Goal: Task Accomplishment & Management: Manage account settings

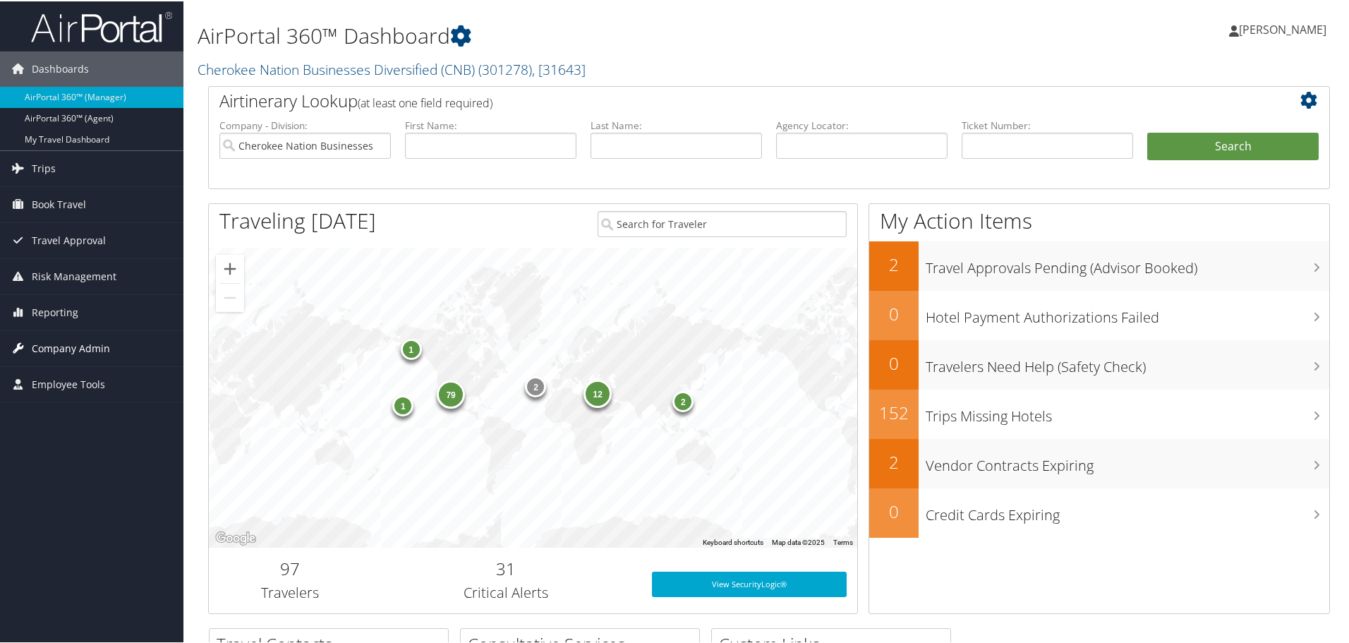
click at [71, 344] on span "Company Admin" at bounding box center [71, 346] width 78 height 35
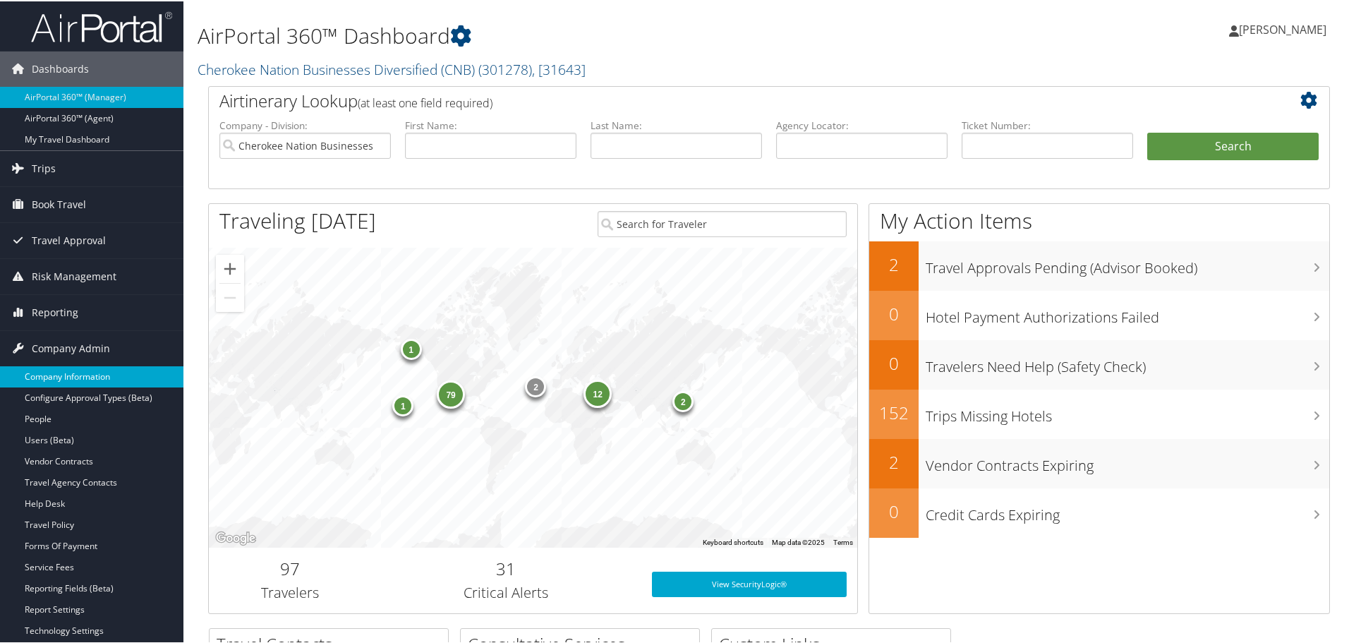
click at [62, 375] on link "Company Information" at bounding box center [91, 375] width 183 height 21
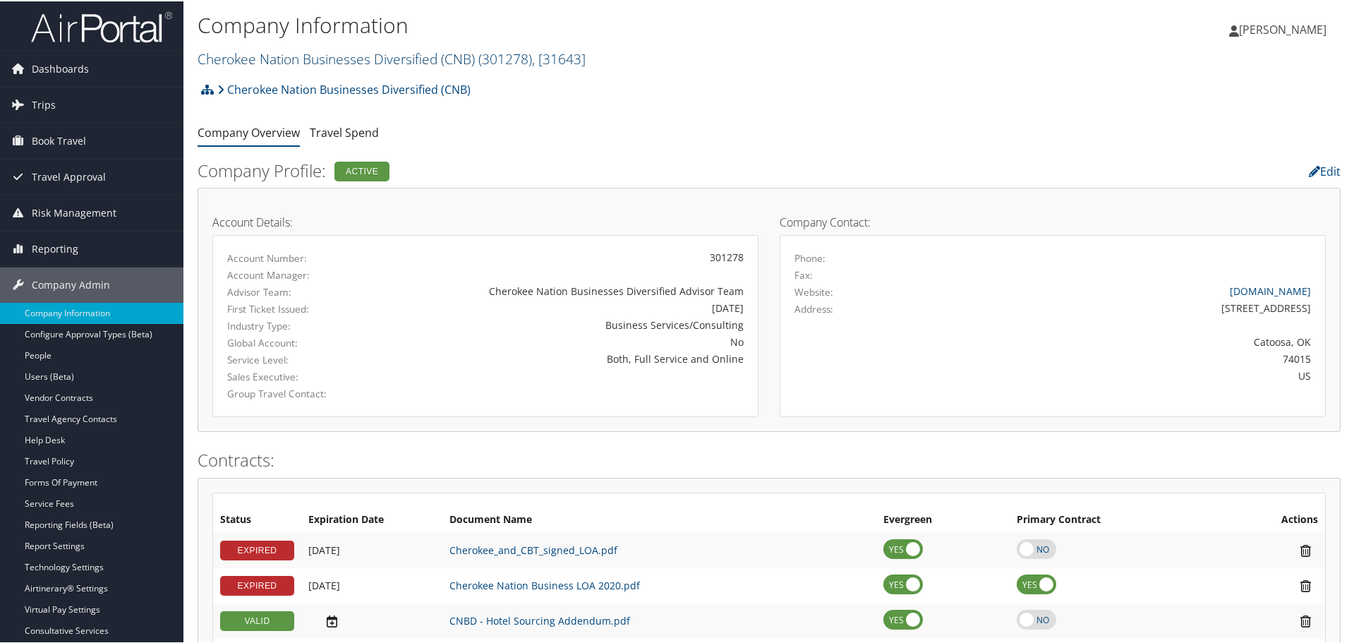
click at [428, 53] on link "Cherokee Nation Businesses Diversified (CNB) ( 301278 ) , [ 31643 ]" at bounding box center [392, 57] width 388 height 19
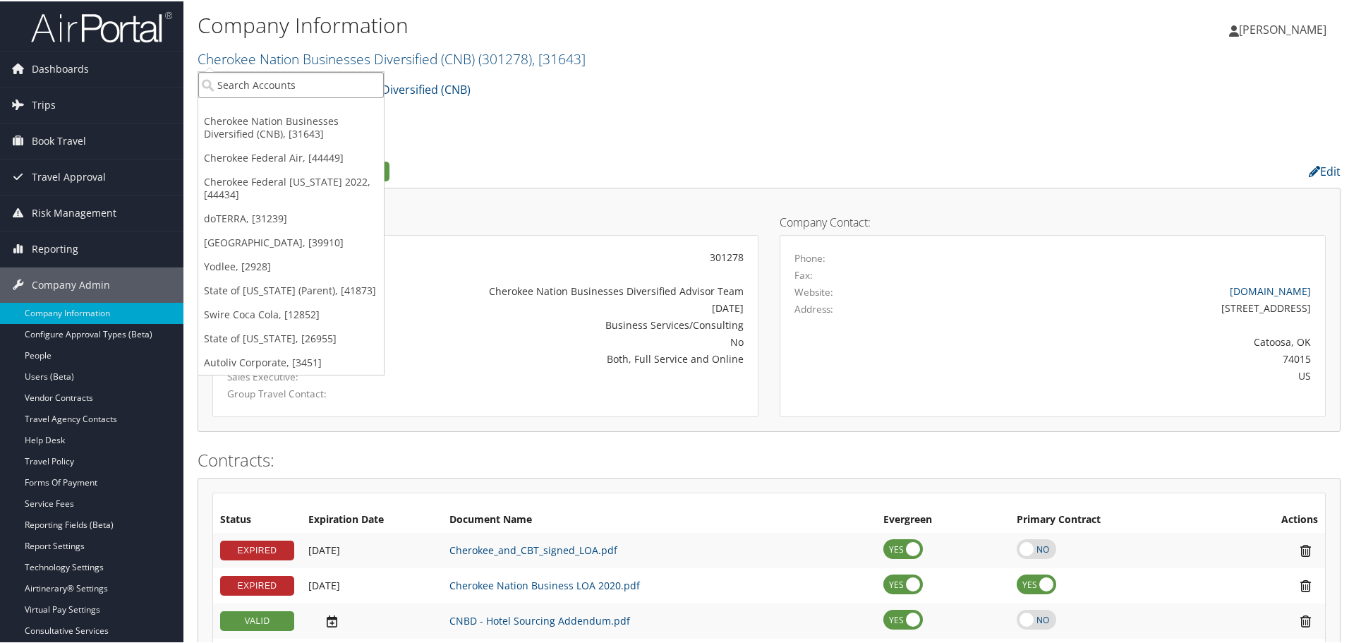
click at [346, 83] on input "search" at bounding box center [291, 84] width 186 height 26
type input "coroll"
click at [312, 108] on div "Corolla/[PERSON_NAME] (3342242218), [21267]" at bounding box center [307, 109] width 234 height 13
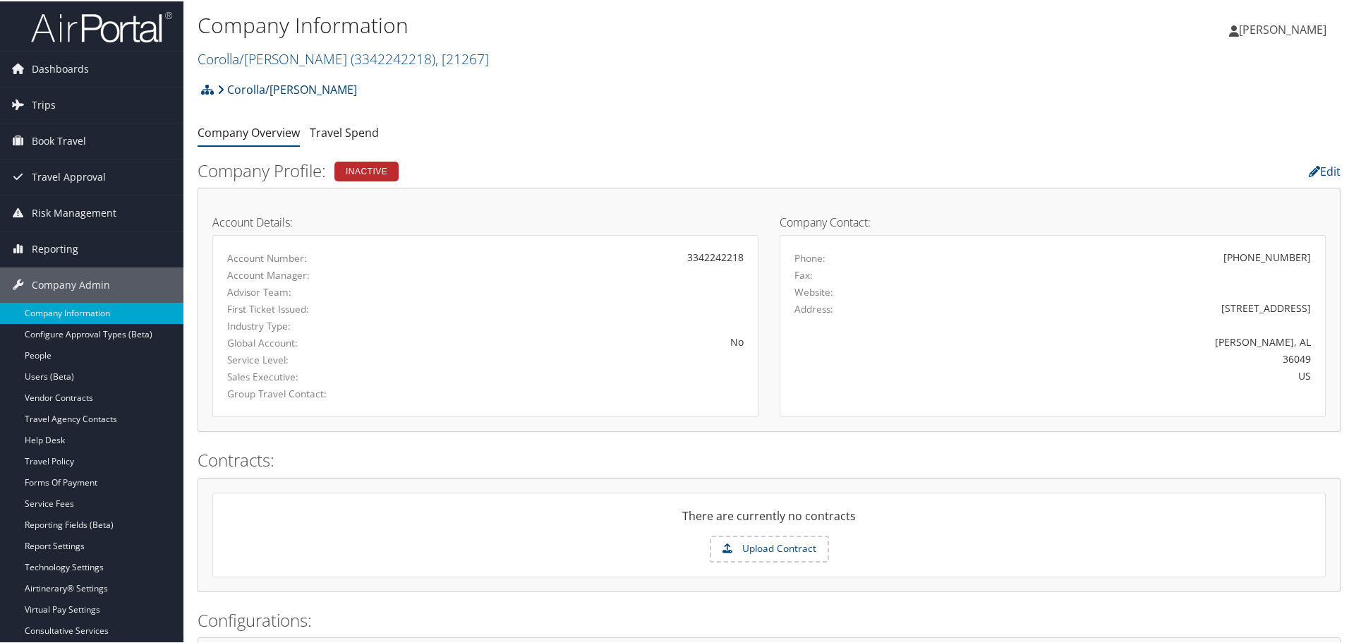
click at [265, 85] on link "Corolla/Sara" at bounding box center [287, 88] width 140 height 28
click at [320, 40] on div "Company Information Corolla/Sara ( 3342242218 ) , [ 21267 ] Corolla/Sara, [2126…" at bounding box center [579, 38] width 762 height 59
click at [351, 56] on span "( 3342242218 )" at bounding box center [393, 57] width 85 height 19
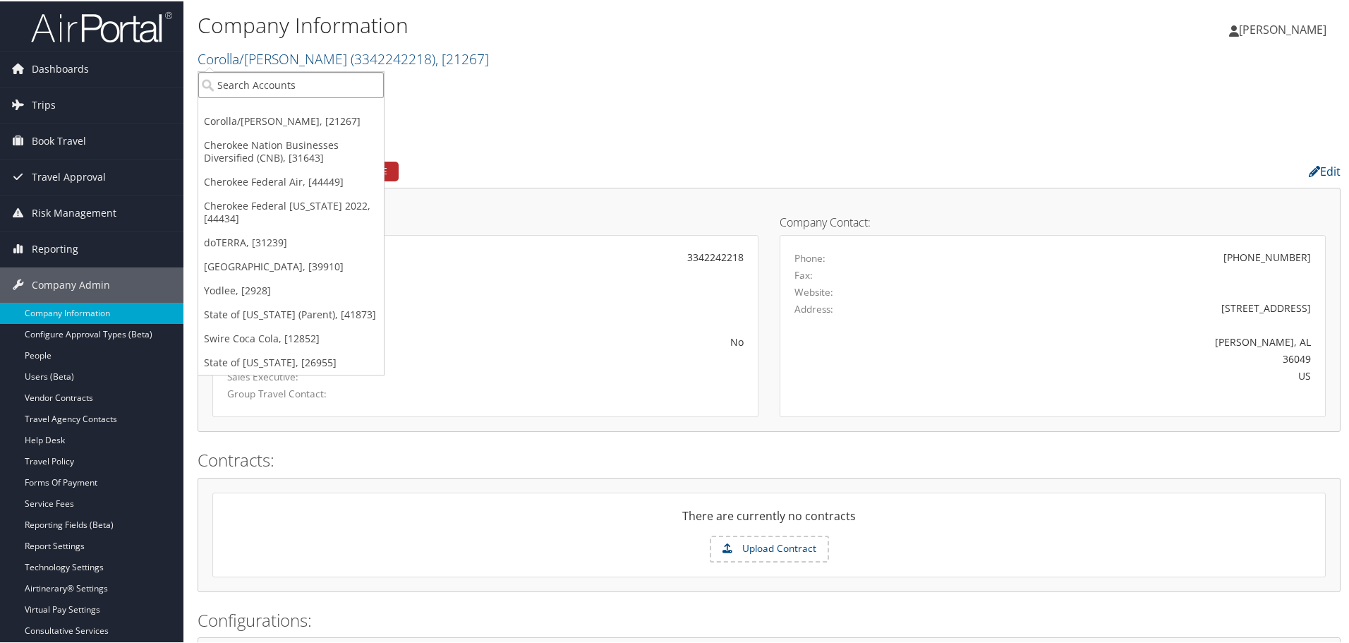
click at [301, 94] on input "search" at bounding box center [291, 84] width 186 height 26
type input "corollo"
